Goal: Transaction & Acquisition: Purchase product/service

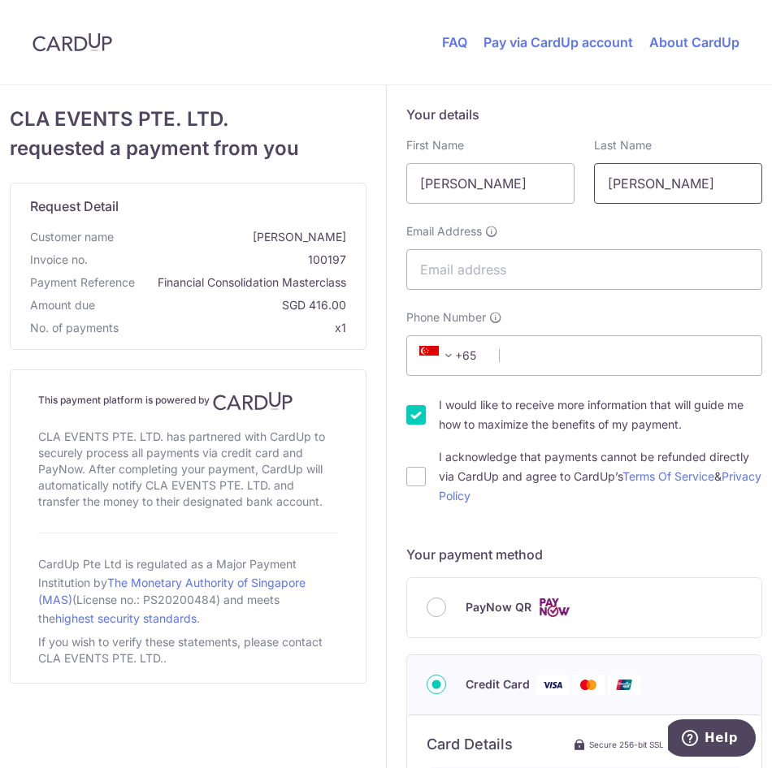
click at [617, 189] on input "[PERSON_NAME]" at bounding box center [678, 183] width 168 height 41
type input "Leaw"
click at [530, 274] on input "Email Address" at bounding box center [584, 269] width 357 height 41
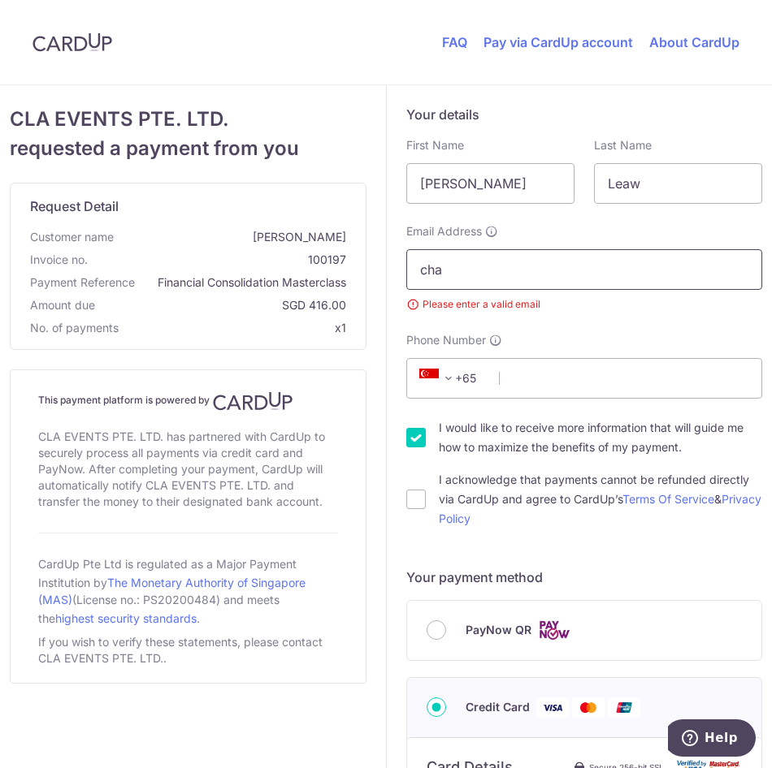
type input "[EMAIL_ADDRESS][DOMAIN_NAME]"
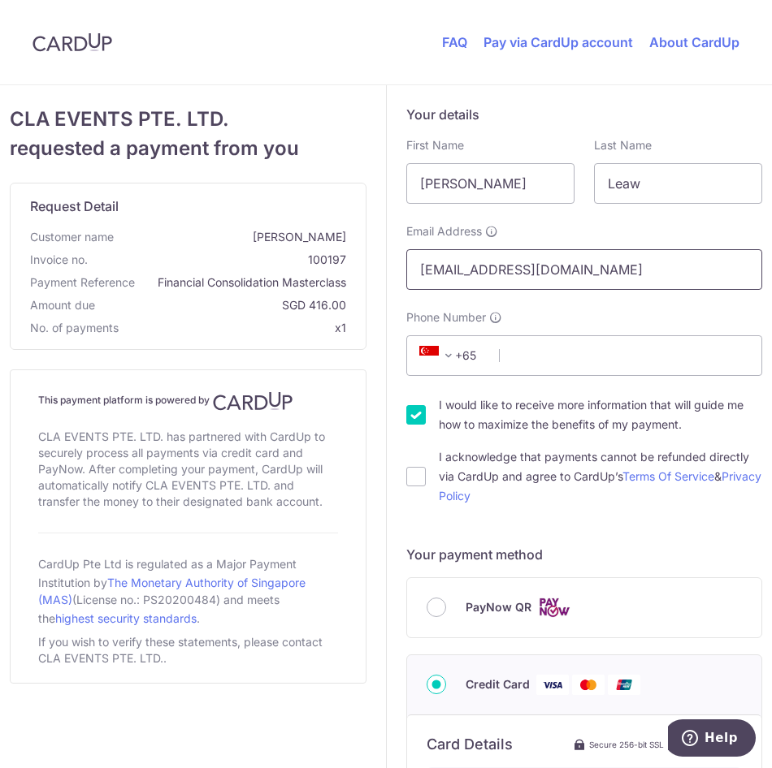
scroll to position [603, 0]
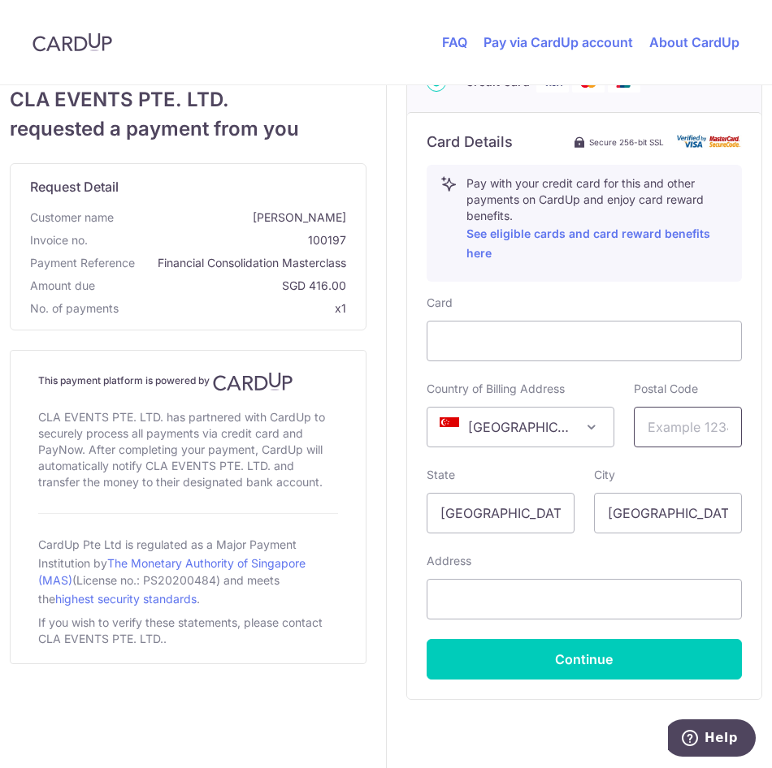
click at [675, 435] on input "text" at bounding box center [687, 427] width 109 height 41
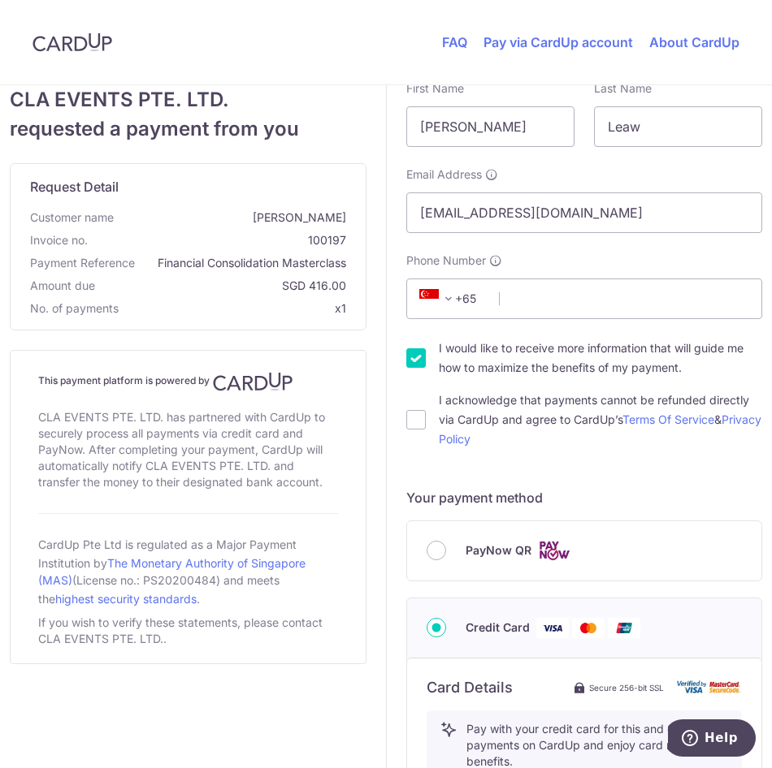
scroll to position [34, 0]
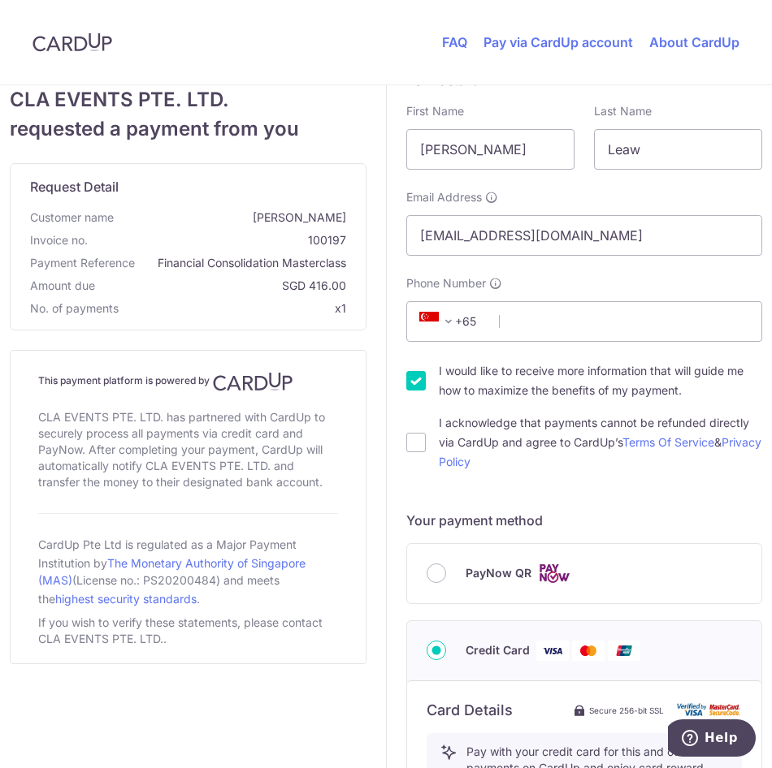
click at [410, 383] on input "I would like to receive more information that will guide me how to maximize the…" at bounding box center [415, 380] width 19 height 19
checkbox input "false"
click at [465, 155] on input "[PERSON_NAME]" at bounding box center [490, 149] width 168 height 41
click at [669, 484] on form "Your details First Name [PERSON_NAME] Last Name Leaw Email Address [EMAIL_ADDRE…" at bounding box center [584, 697] width 357 height 1253
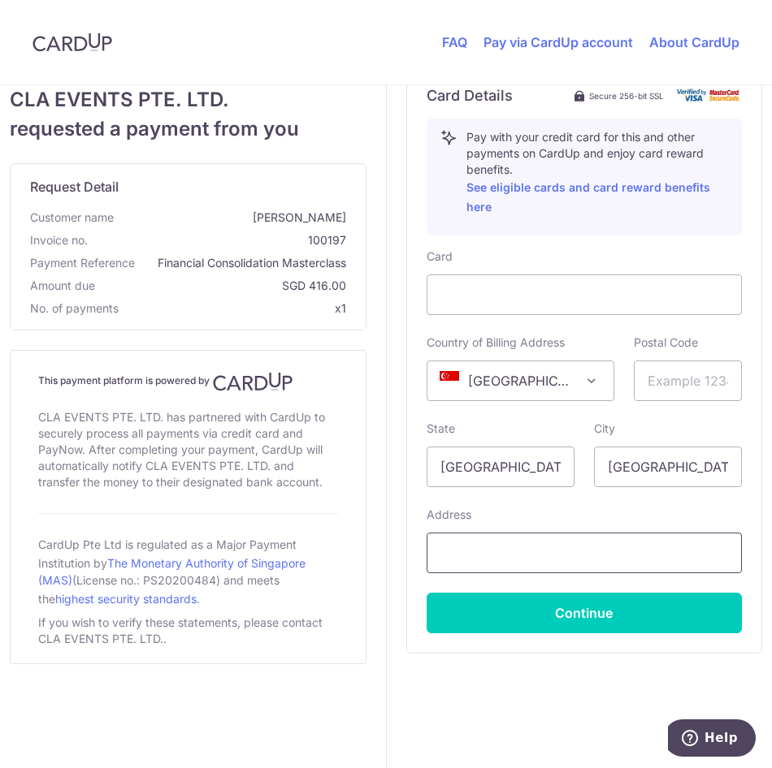
scroll to position [666, 0]
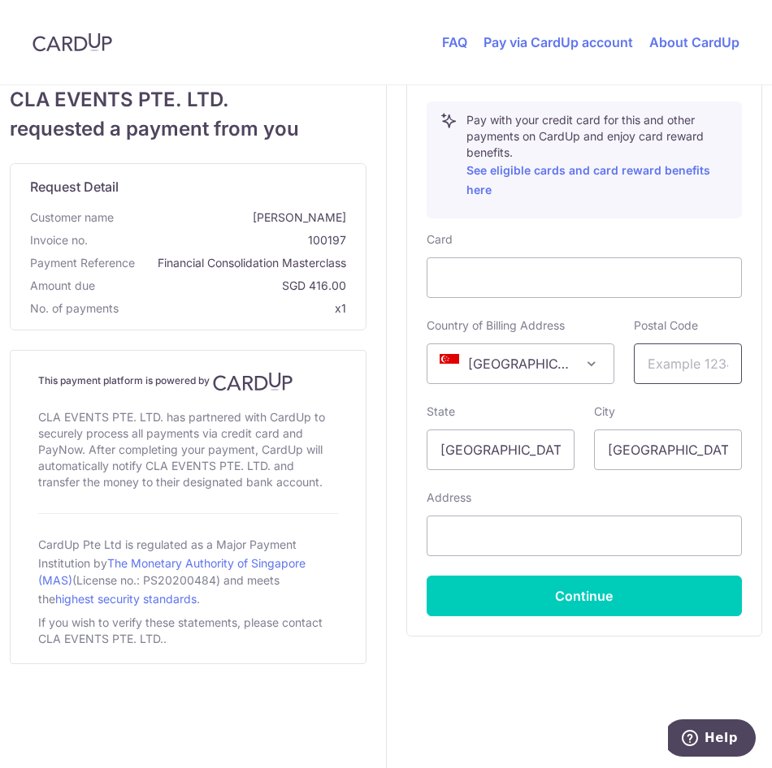
click at [655, 372] on input "text" at bounding box center [687, 364] width 109 height 41
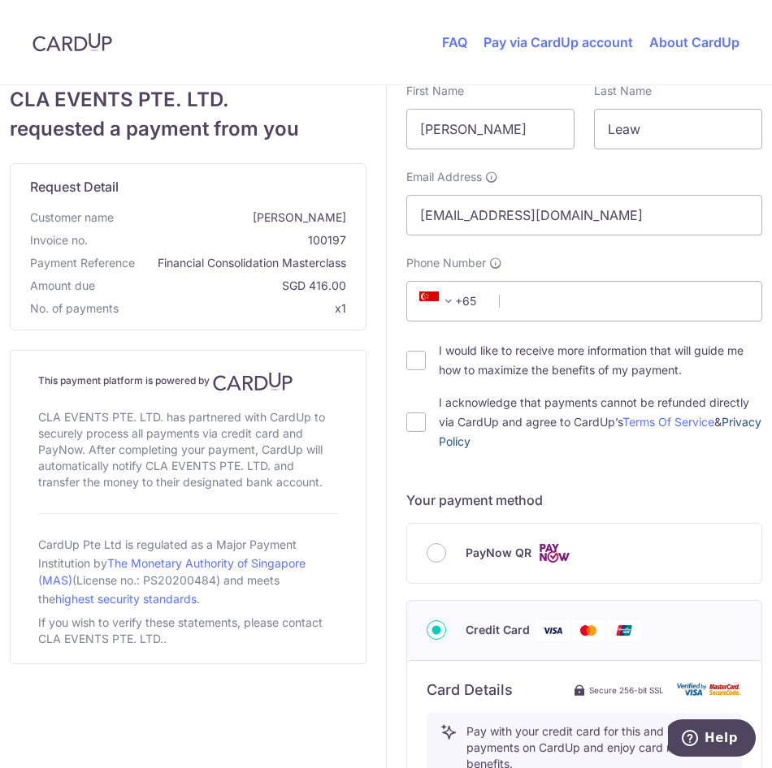
scroll to position [0, 0]
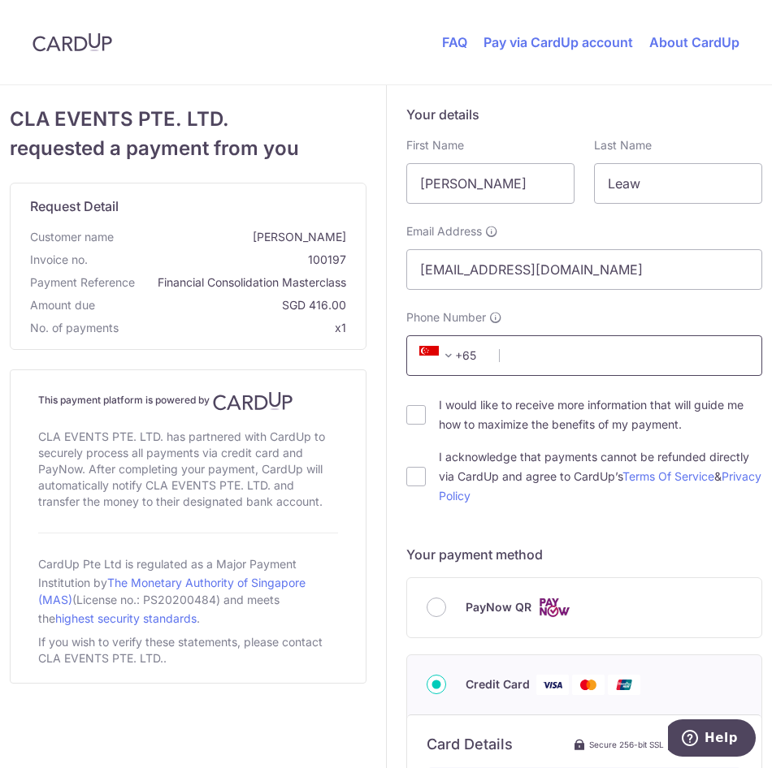
click at [538, 357] on input "Phone Number" at bounding box center [584, 355] width 357 height 41
type input "97339416"
click at [642, 547] on h5 "Your payment method" at bounding box center [584, 554] width 357 height 19
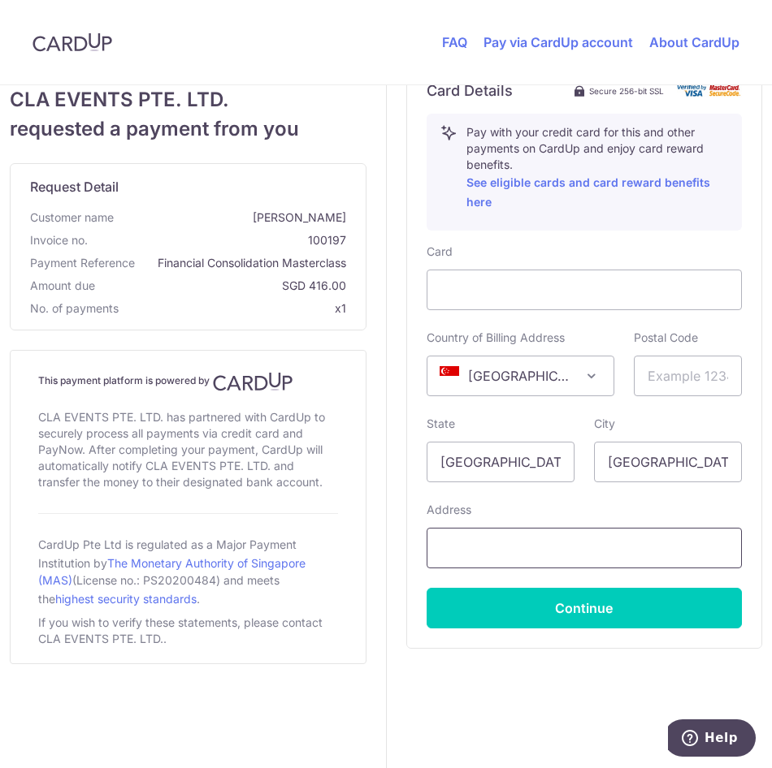
scroll to position [666, 0]
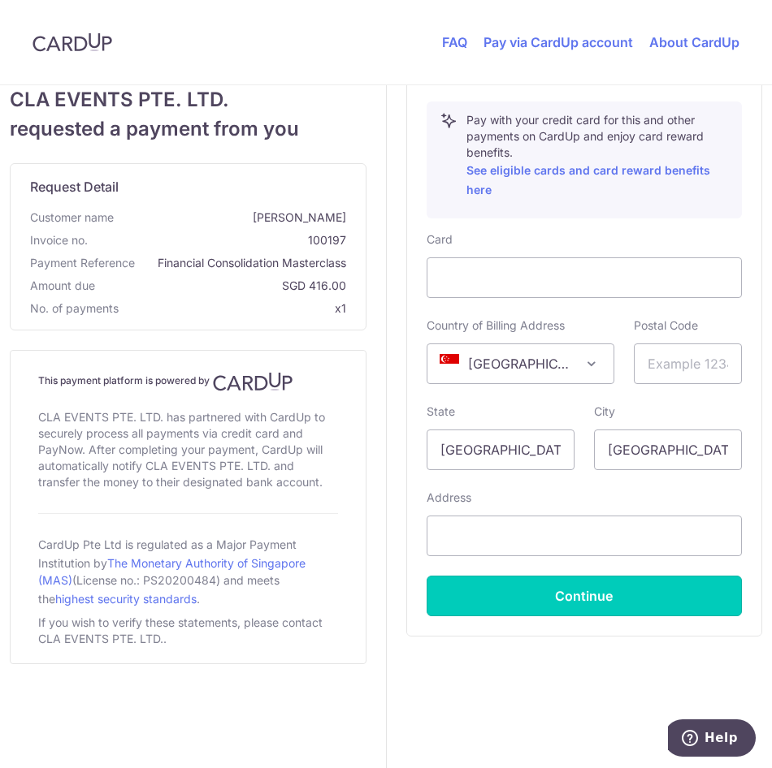
click at [665, 597] on button "Continue" at bounding box center [584, 596] width 316 height 41
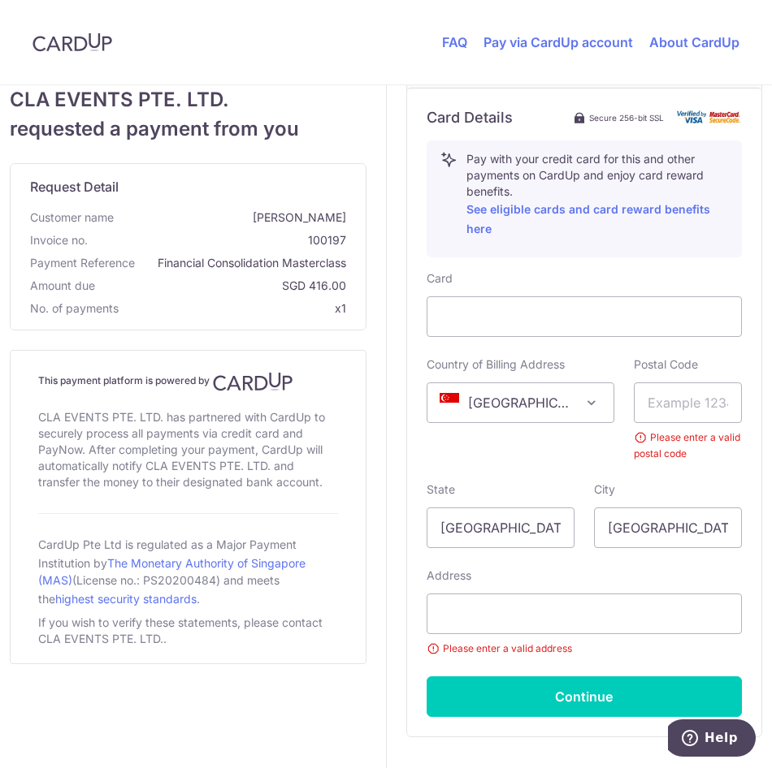
scroll to position [50, 0]
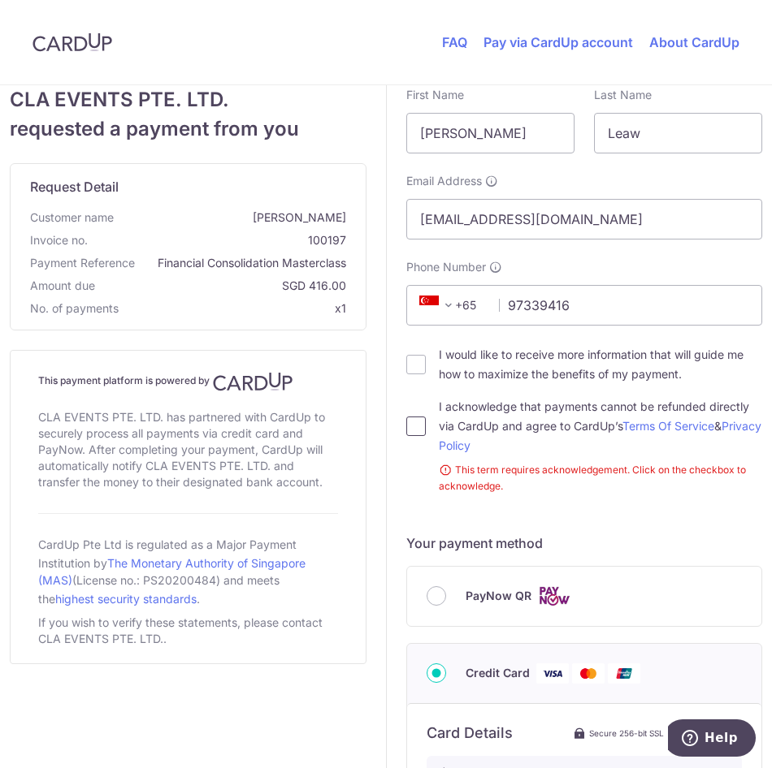
click at [406, 430] on input "I acknowledge that payments cannot be refunded directly via CardUp and agree to…" at bounding box center [415, 426] width 19 height 19
checkbox input "true"
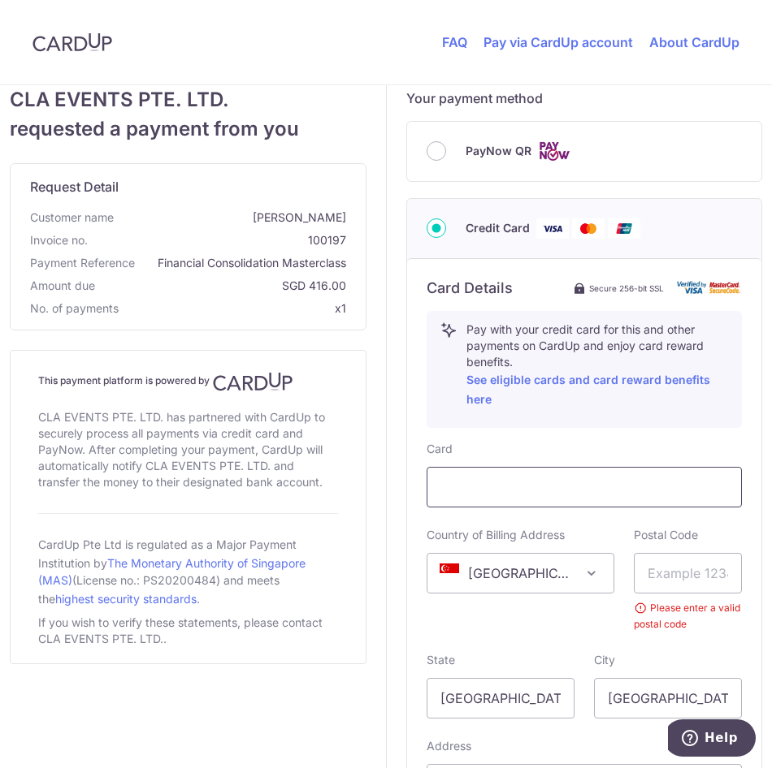
scroll to position [487, 0]
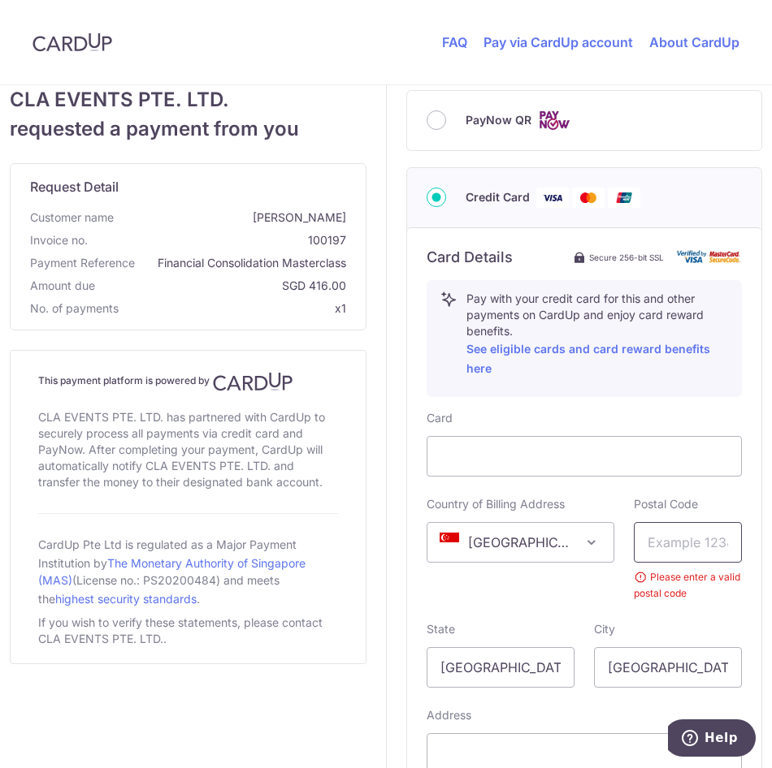
click at [655, 550] on input "text" at bounding box center [687, 542] width 109 height 41
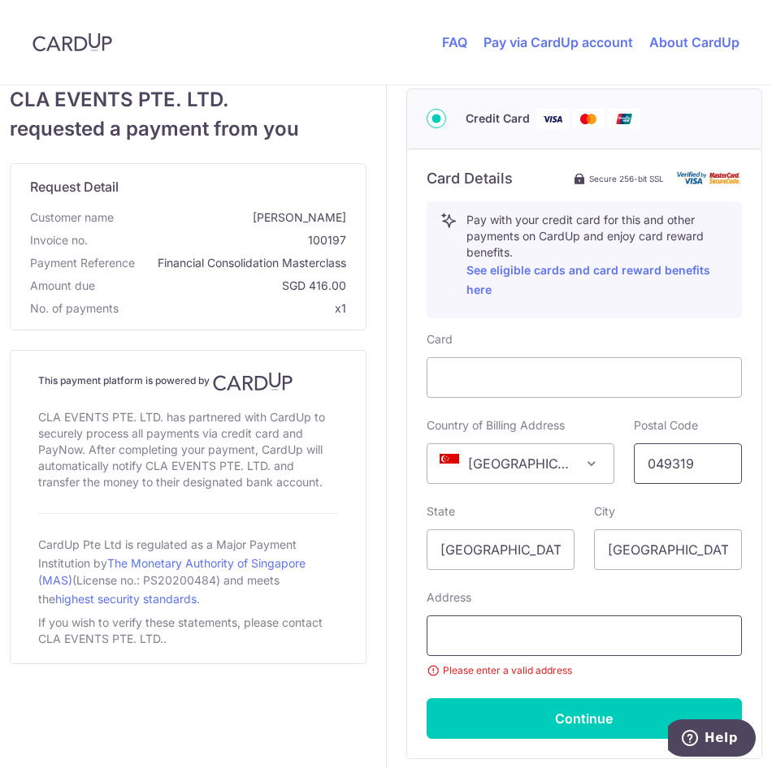
scroll to position [568, 0]
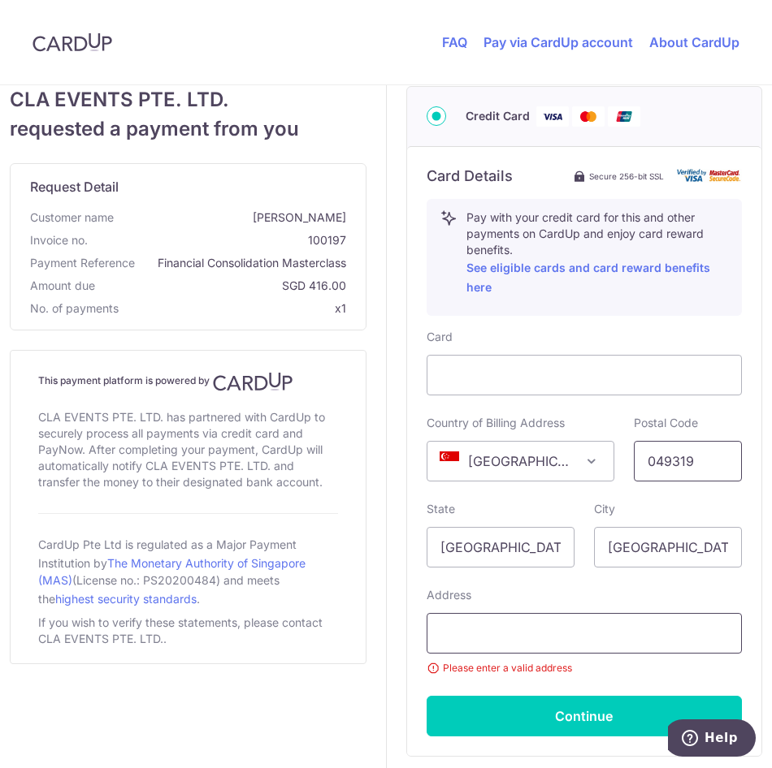
type input "049319"
click at [484, 633] on input "text" at bounding box center [584, 633] width 316 height 41
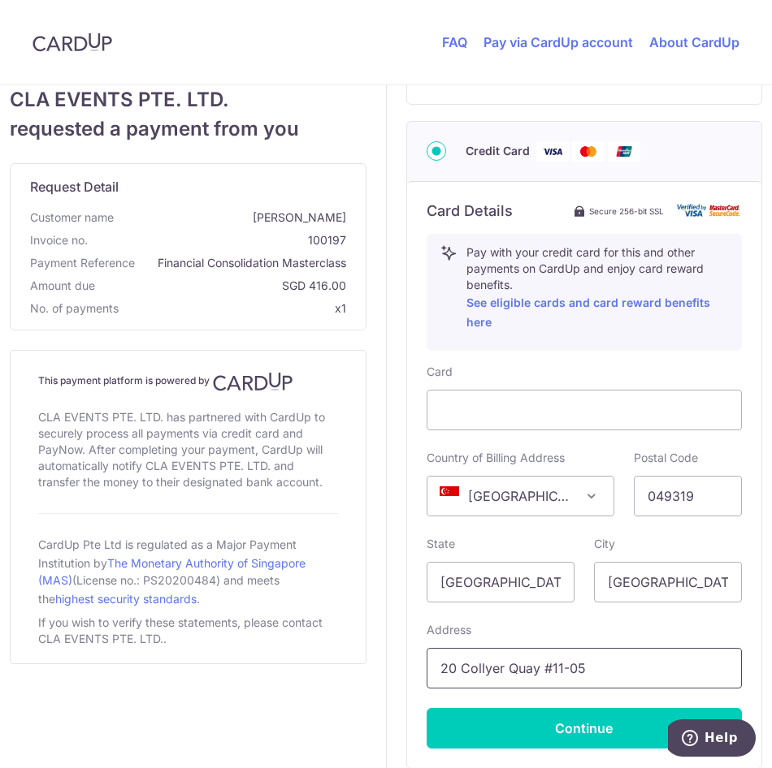
scroll to position [666, 0]
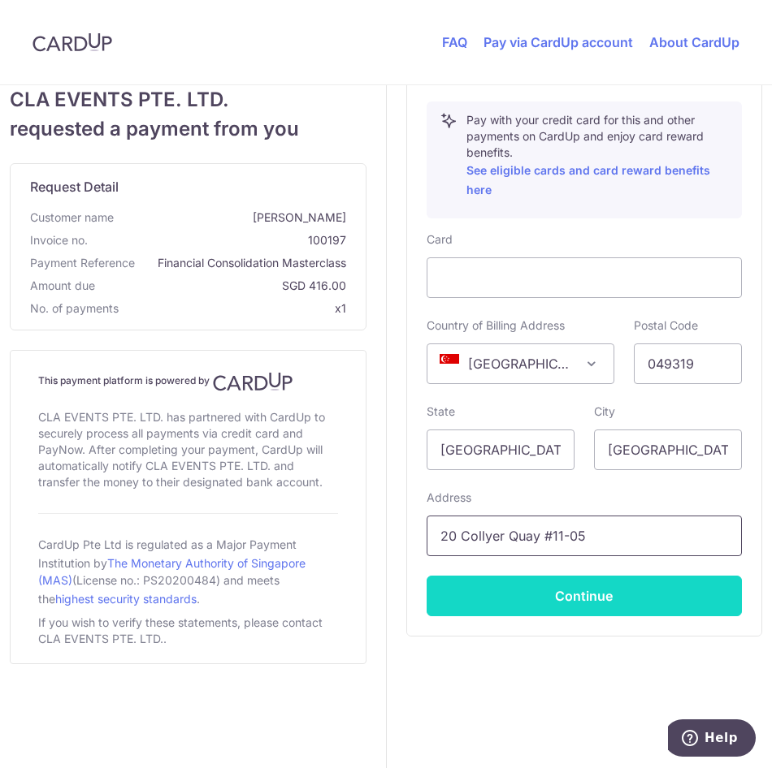
type input "20 Collyer Quay #11-05"
click at [525, 601] on button "Continue" at bounding box center [584, 596] width 316 height 41
type input "**** 6765"
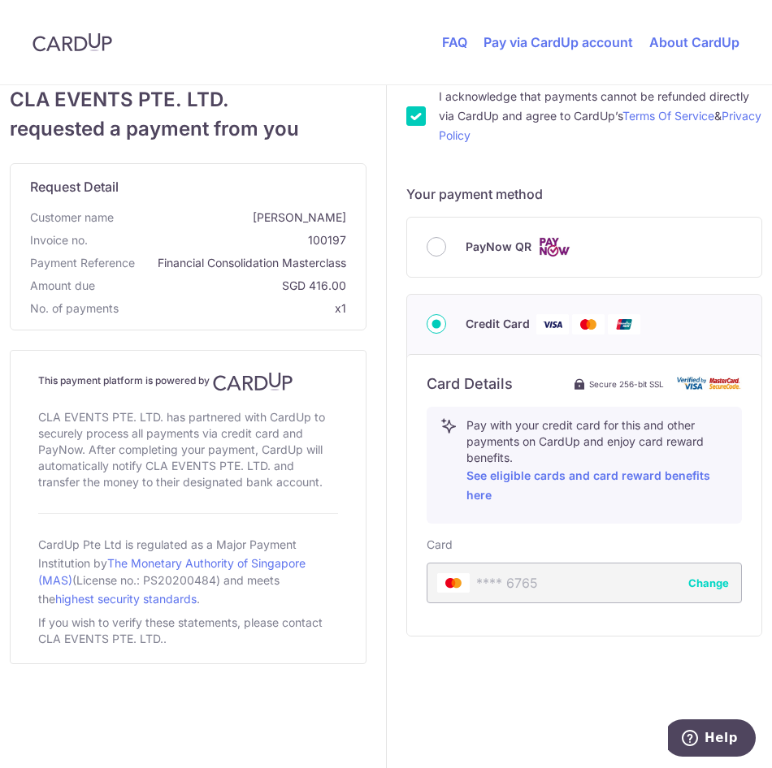
scroll to position [361, 0]
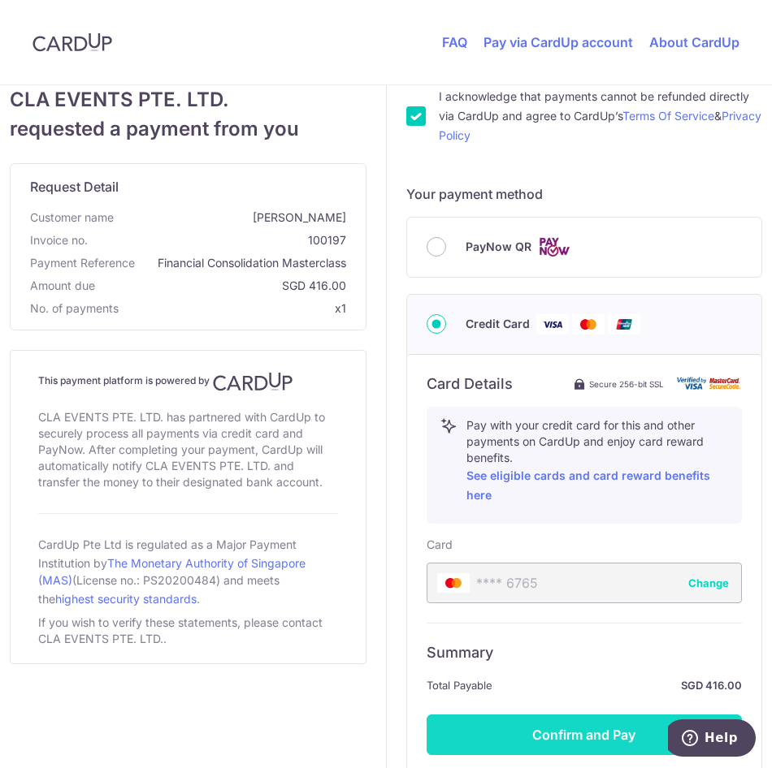
click at [610, 743] on button "Confirm and Pay" at bounding box center [584, 735] width 316 height 41
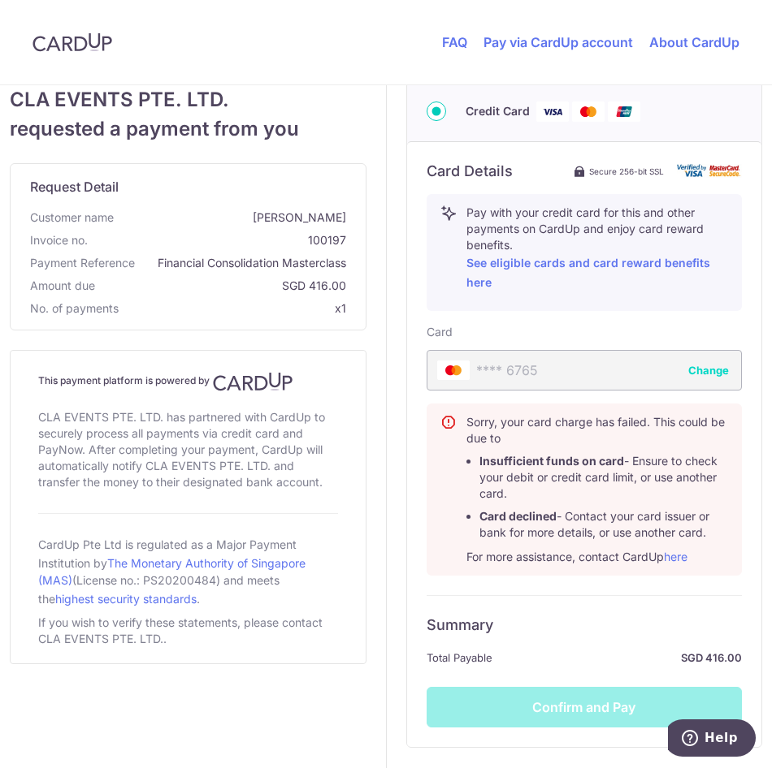
scroll to position [685, 0]
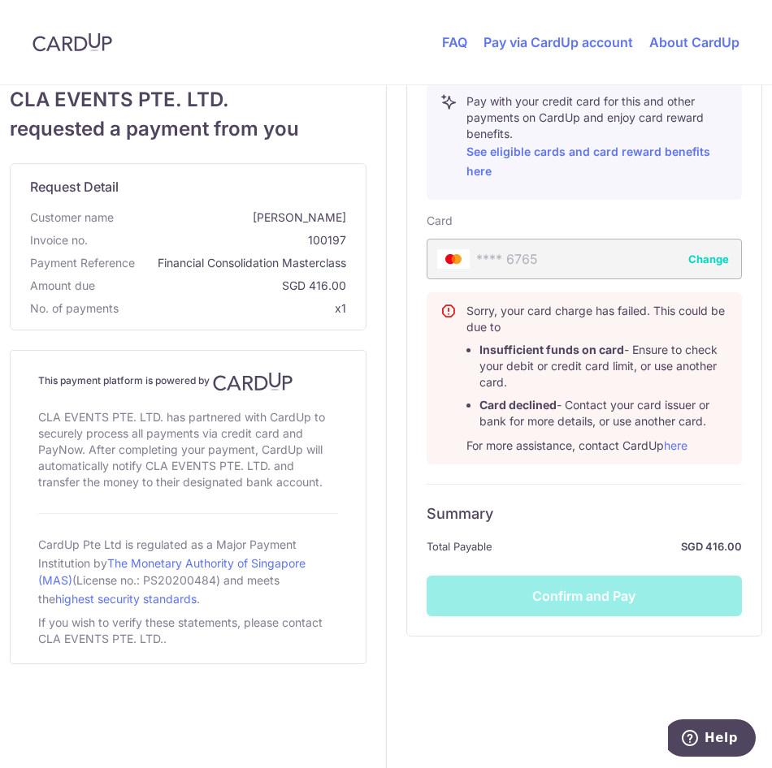
click at [576, 537] on strong "SGD 416.00" at bounding box center [621, 546] width 244 height 19
click at [600, 540] on strong "SGD 416.00" at bounding box center [621, 546] width 244 height 19
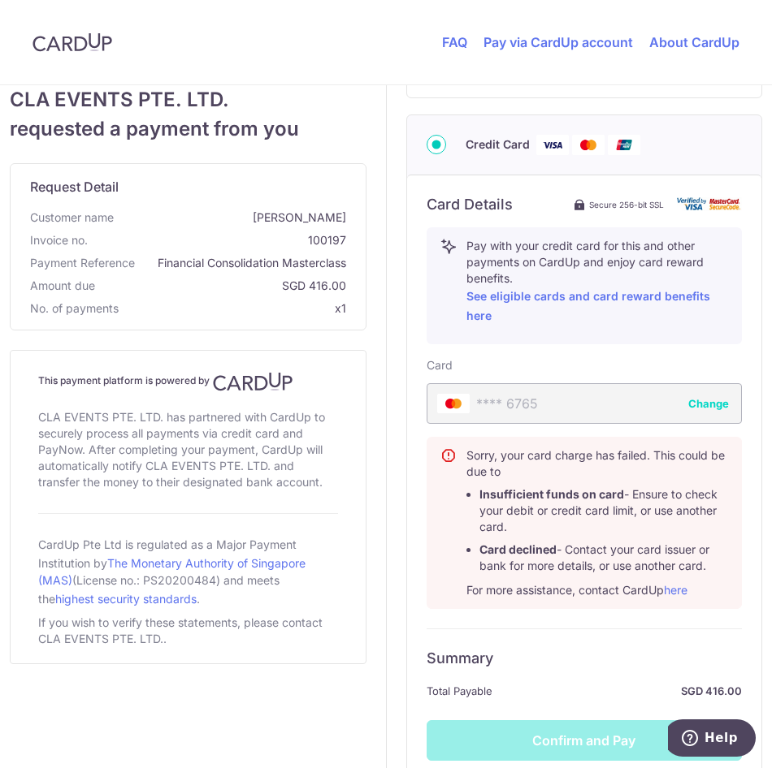
scroll to position [522, 0]
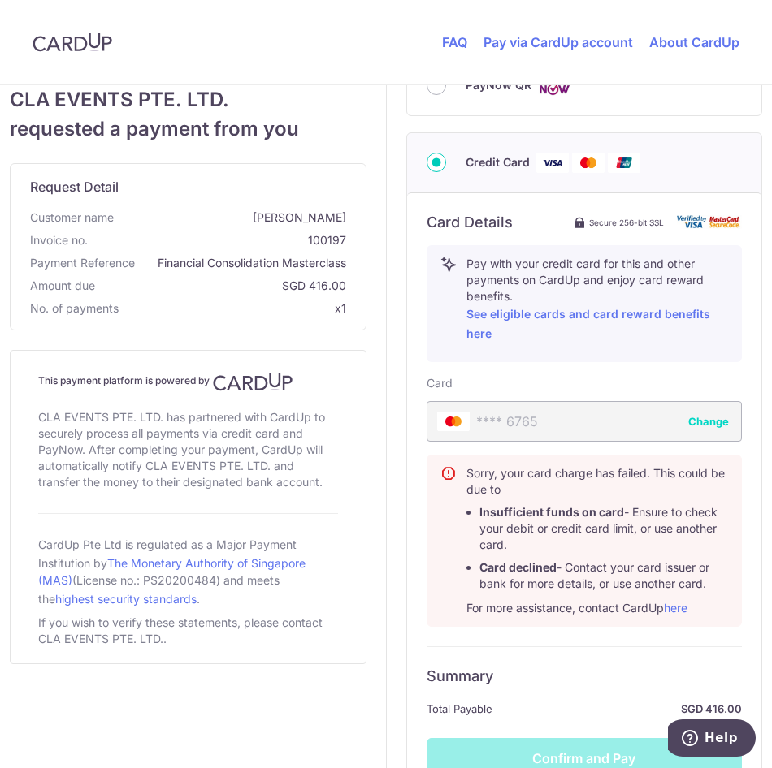
click at [590, 379] on div "Card **** 6765 Change" at bounding box center [584, 408] width 316 height 67
click at [692, 420] on button "Change" at bounding box center [708, 421] width 41 height 16
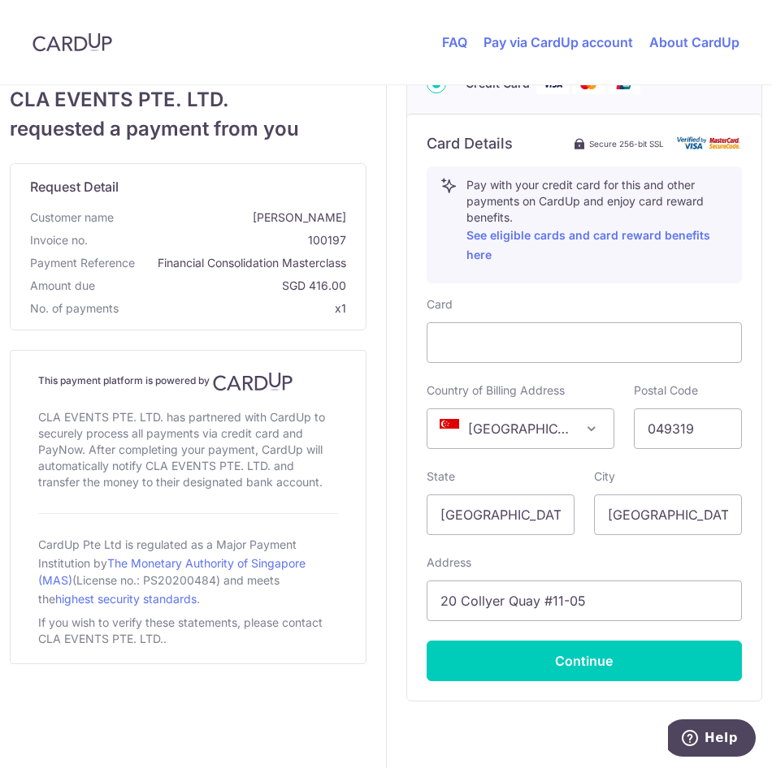
scroll to position [650, 0]
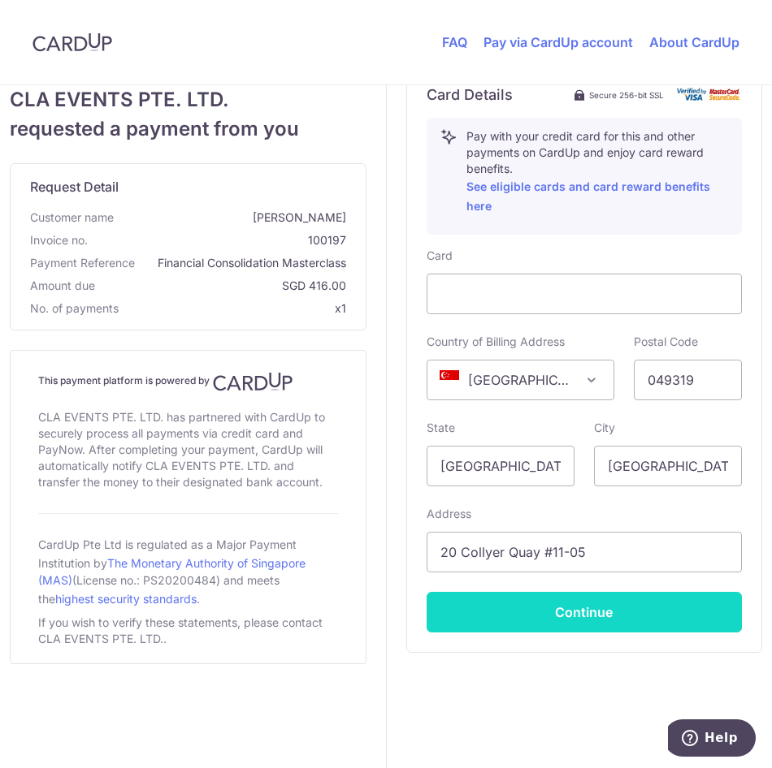
click at [652, 622] on button "Continue" at bounding box center [584, 612] width 316 height 41
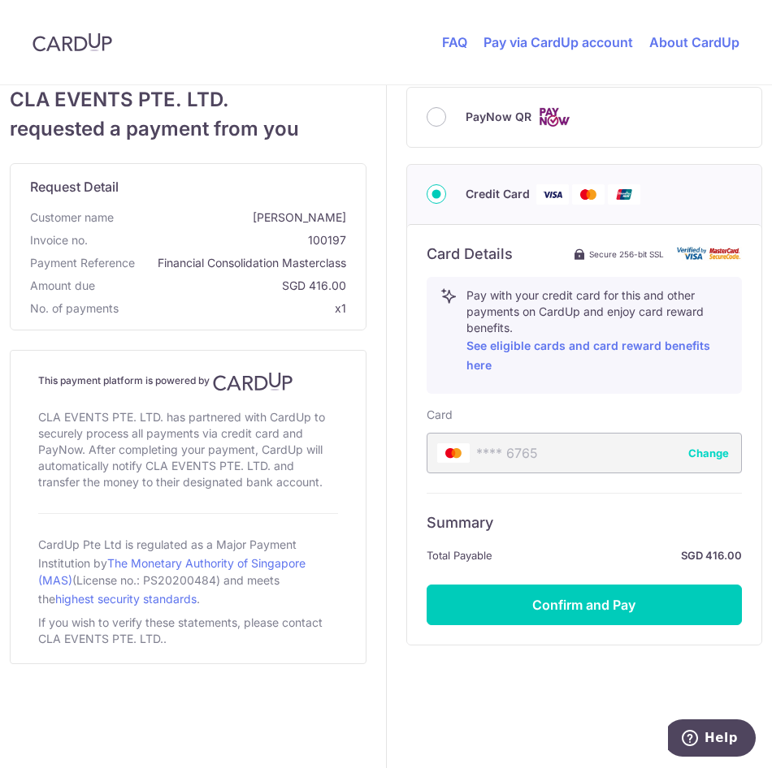
scroll to position [499, 0]
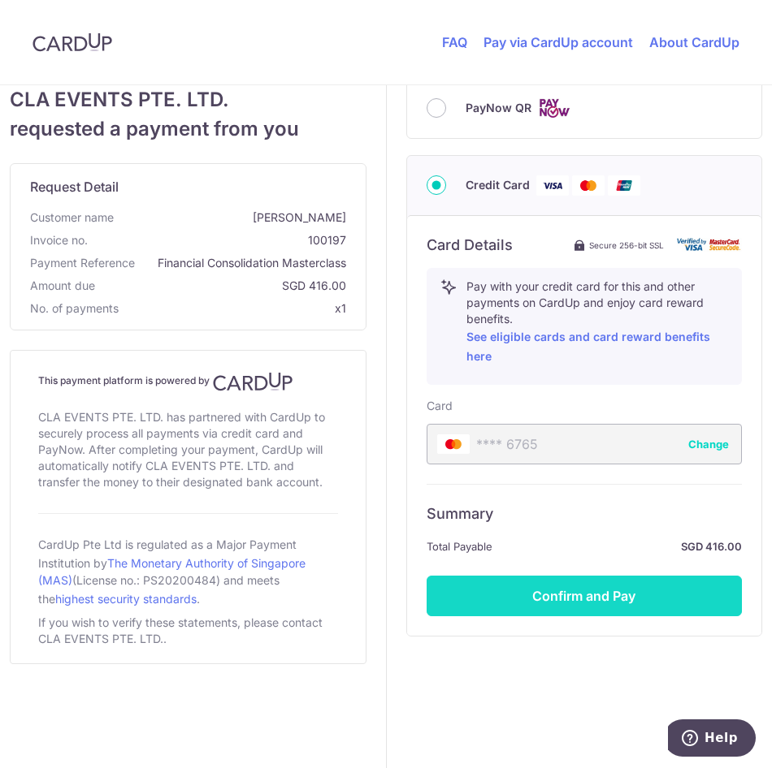
click at [600, 605] on button "Confirm and Pay" at bounding box center [584, 596] width 316 height 41
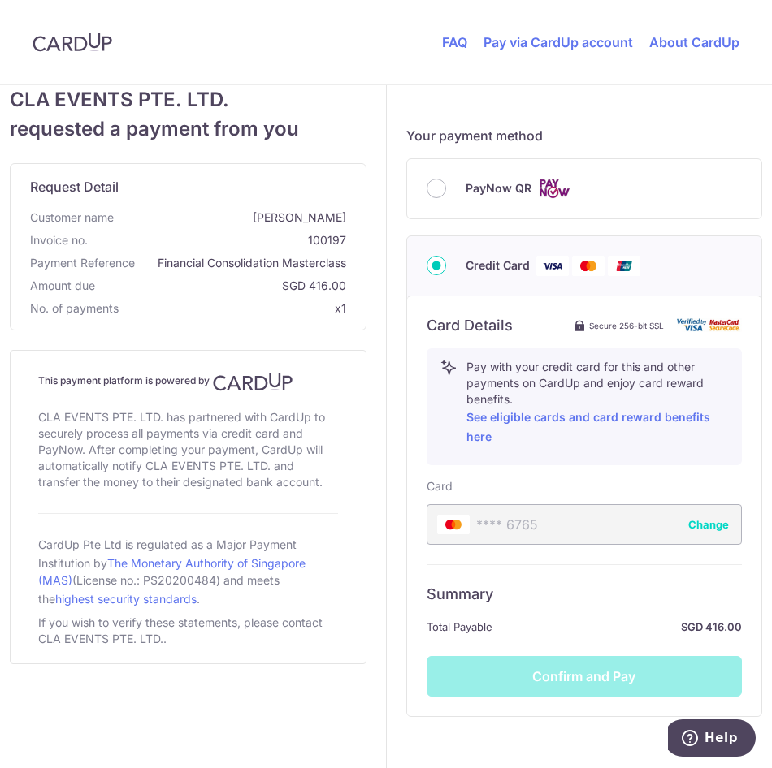
scroll to position [214, 0]
